Goal: Information Seeking & Learning: Learn about a topic

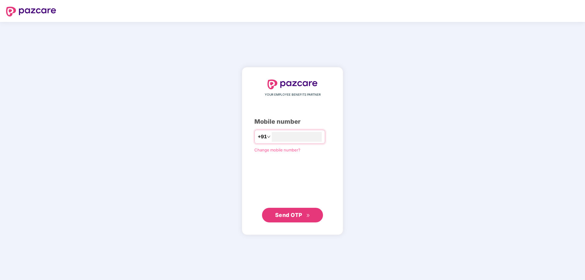
type input "**********"
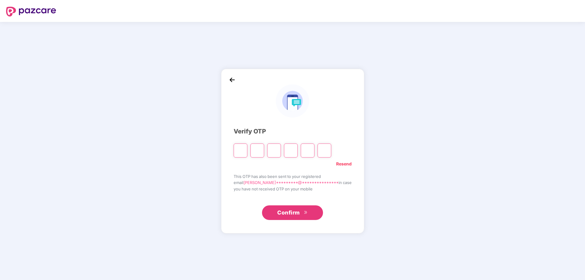
type input "*"
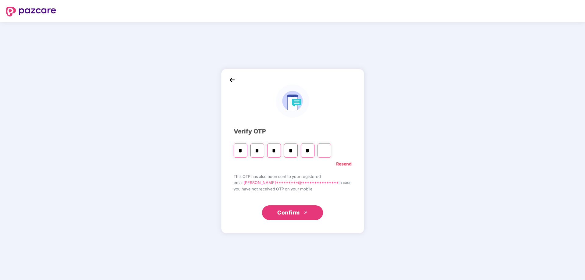
type input "*"
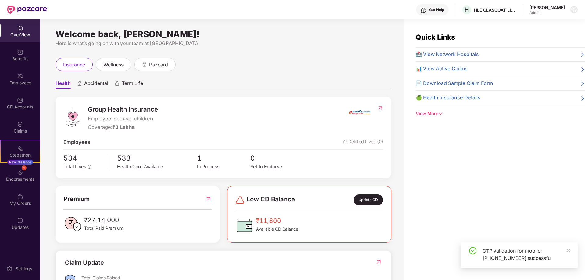
click at [576, 11] on img at bounding box center [574, 9] width 5 height 5
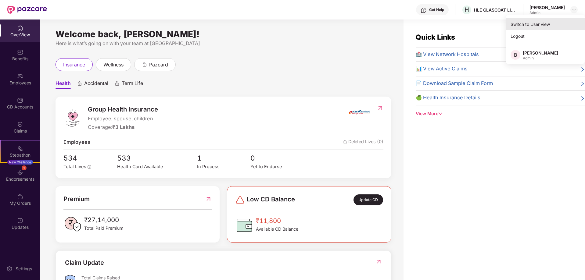
click at [529, 23] on div "Switch to User view" at bounding box center [545, 24] width 79 height 12
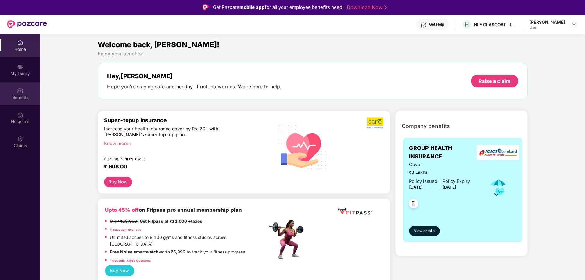
click at [21, 93] on img at bounding box center [20, 91] width 6 height 6
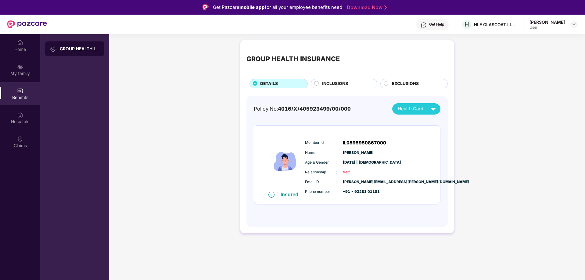
click at [338, 84] on span "INCLUSIONS" at bounding box center [335, 84] width 26 height 7
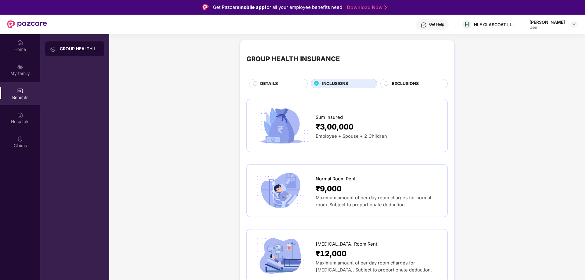
click at [407, 82] on span "EXCLUSIONS" at bounding box center [405, 84] width 27 height 7
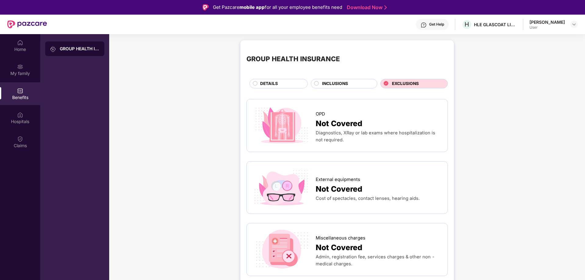
click at [275, 82] on span "DETAILS" at bounding box center [269, 84] width 18 height 7
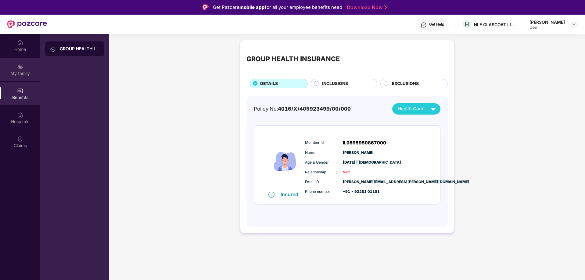
click at [25, 72] on div "My family" at bounding box center [20, 73] width 40 height 6
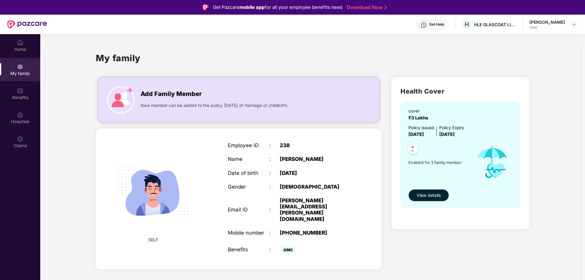
scroll to position [34, 0]
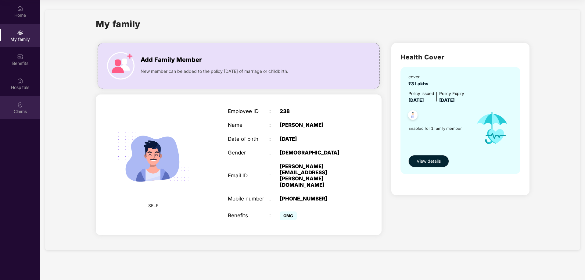
click at [18, 109] on div "Claims" at bounding box center [20, 112] width 40 height 6
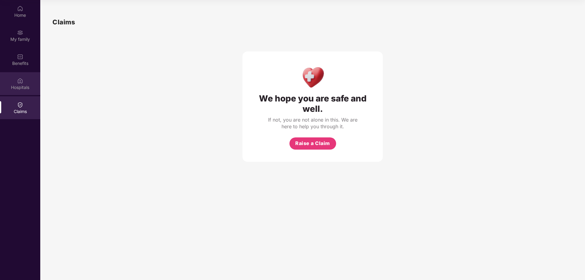
click at [18, 83] on img at bounding box center [20, 81] width 6 height 6
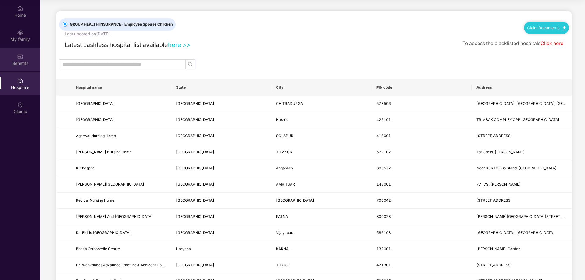
click at [22, 57] on img at bounding box center [20, 57] width 6 height 6
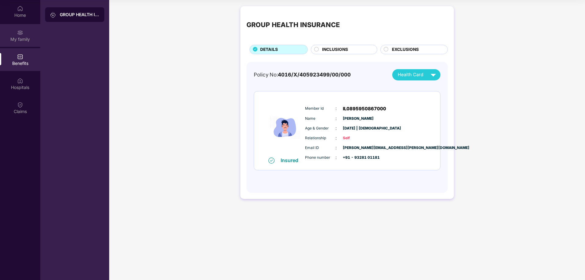
click at [22, 32] on img at bounding box center [20, 33] width 6 height 6
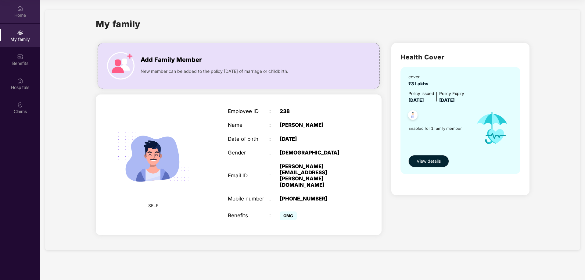
click at [24, 9] on div "Home" at bounding box center [20, 11] width 40 height 23
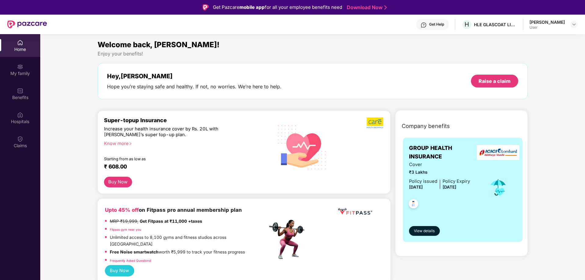
click at [433, 25] on div "Get Help" at bounding box center [436, 24] width 15 height 5
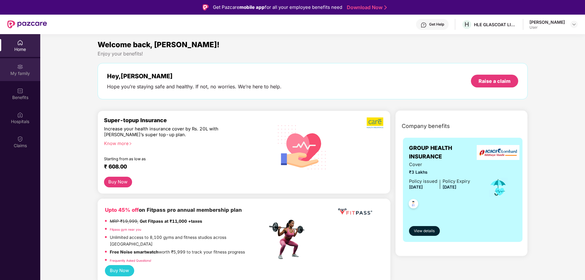
click at [18, 71] on div "My family" at bounding box center [20, 73] width 40 height 6
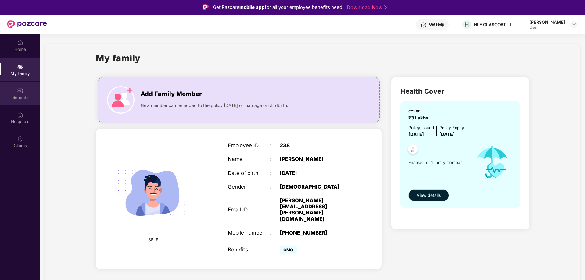
click at [22, 97] on div "Benefits" at bounding box center [20, 98] width 40 height 6
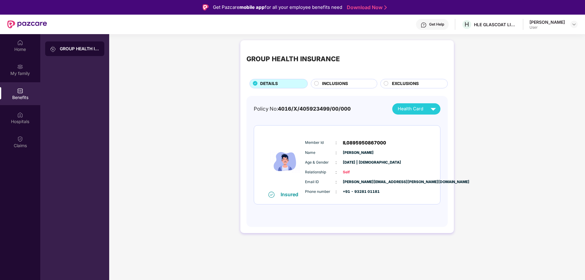
click at [271, 194] on img at bounding box center [271, 195] width 6 height 6
click at [283, 195] on div "Insured" at bounding box center [291, 195] width 21 height 6
click at [353, 169] on div "Member Id : IL0895950867000 Name : [PERSON_NAME] Age & Gender : [DATE] | [DEMOG…" at bounding box center [365, 167] width 124 height 62
click at [17, 115] on div "Hospitals" at bounding box center [20, 117] width 40 height 23
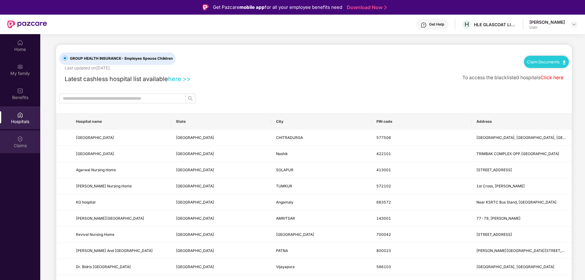
click at [22, 136] on img at bounding box center [20, 139] width 6 height 6
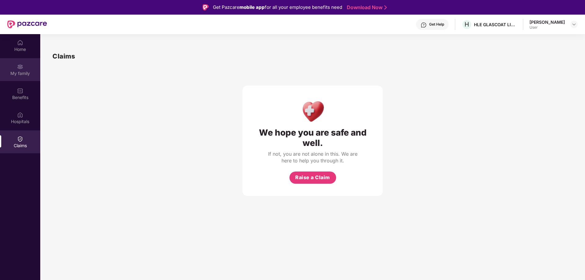
click at [24, 66] on div "My family" at bounding box center [20, 69] width 40 height 23
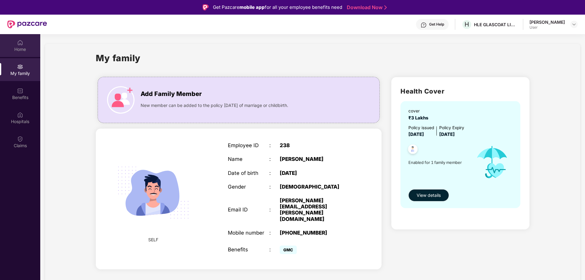
click at [22, 51] on div "Home" at bounding box center [20, 49] width 40 height 6
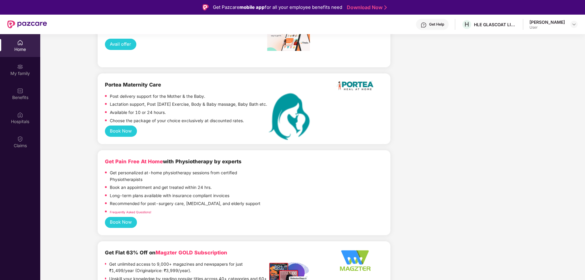
scroll to position [1098, 0]
